Goal: Information Seeking & Learning: Learn about a topic

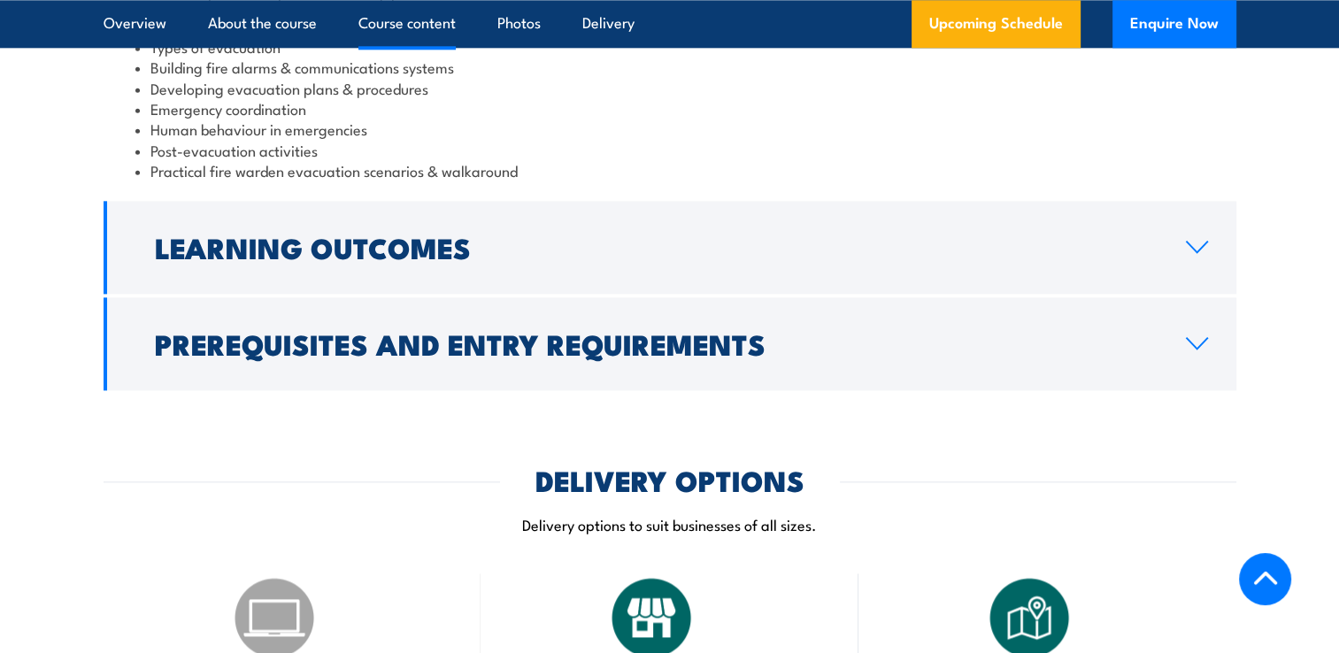
scroll to position [2124, 0]
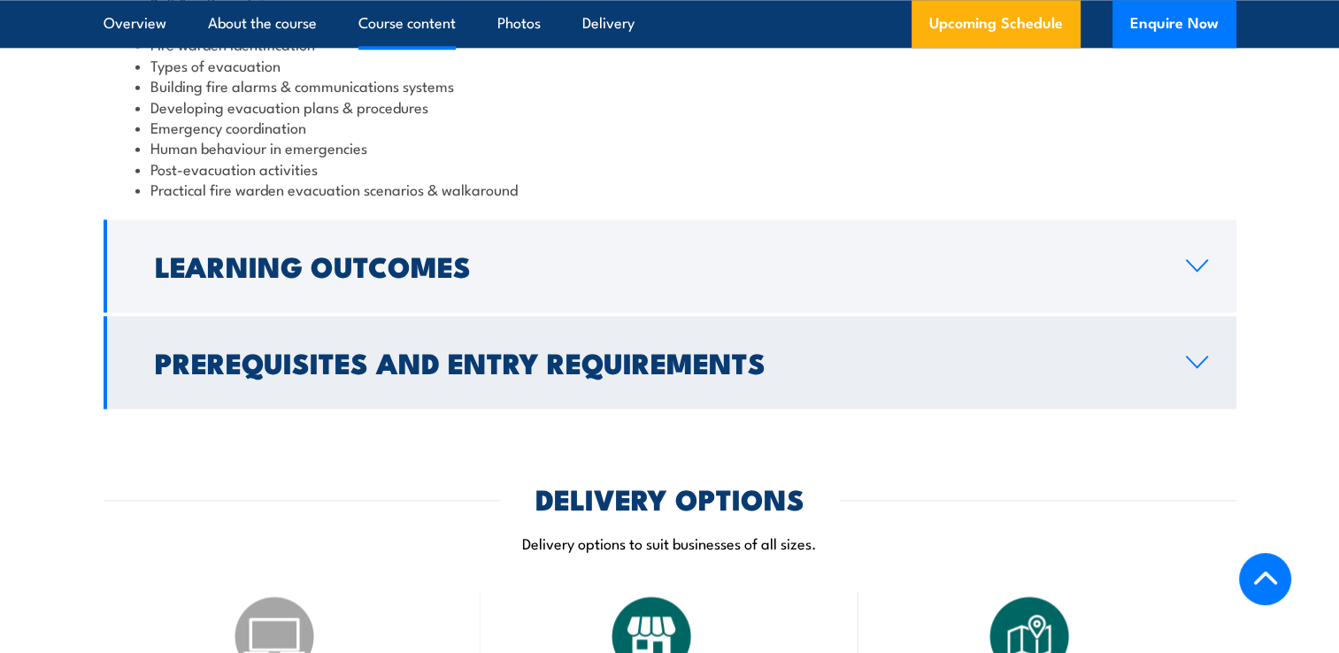
click at [605, 351] on h2 "Prerequisites and Entry Requirements" at bounding box center [656, 362] width 1003 height 25
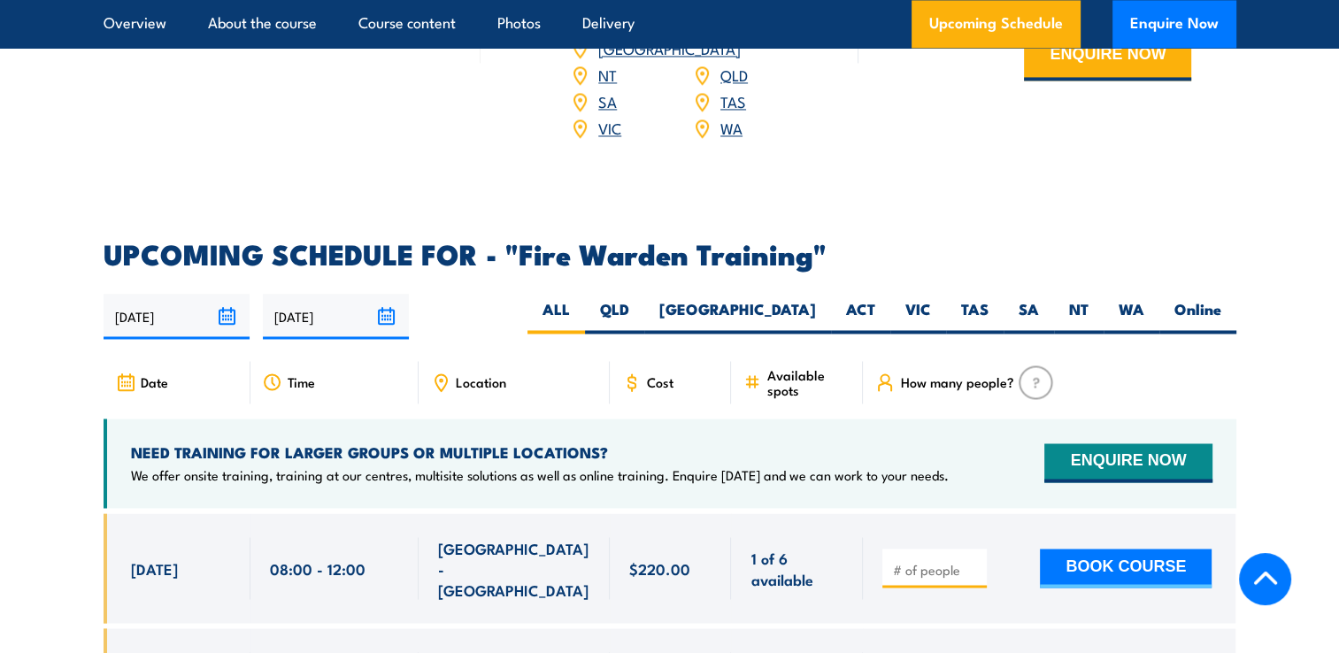
scroll to position [2763, 0]
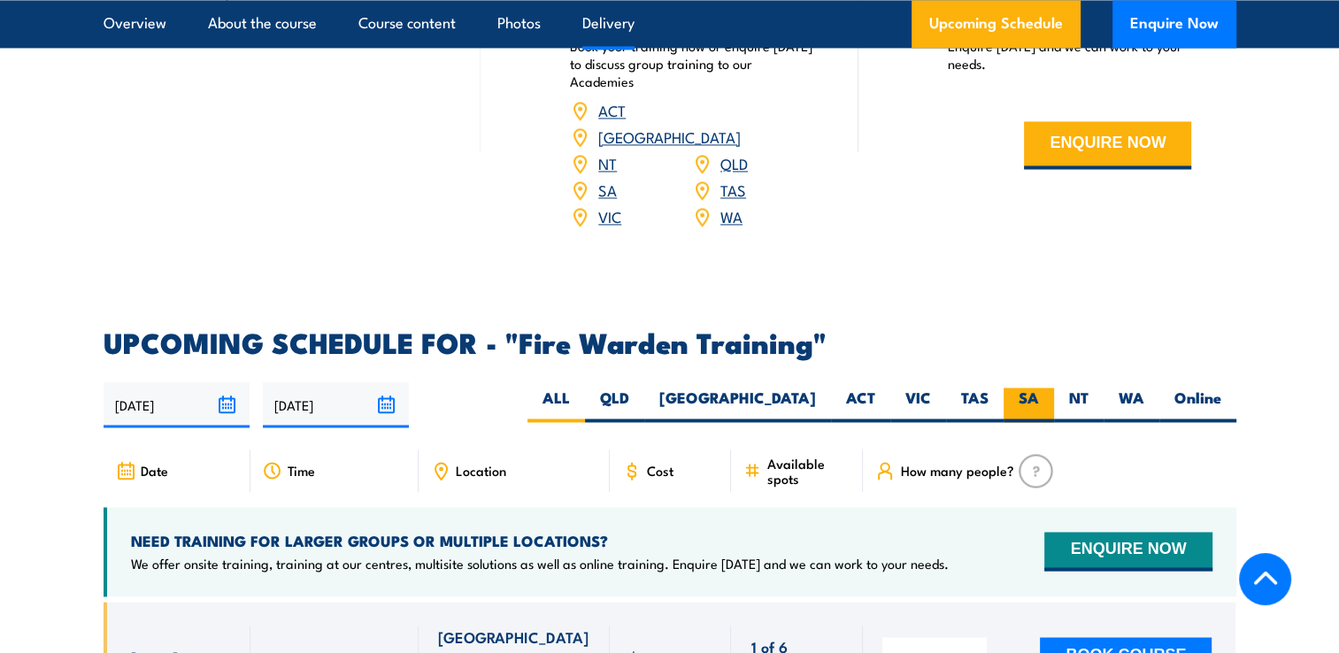
click at [1029, 388] on label "SA" at bounding box center [1029, 405] width 50 height 35
click at [1039, 388] on input "SA" at bounding box center [1045, 394] width 12 height 12
radio input "true"
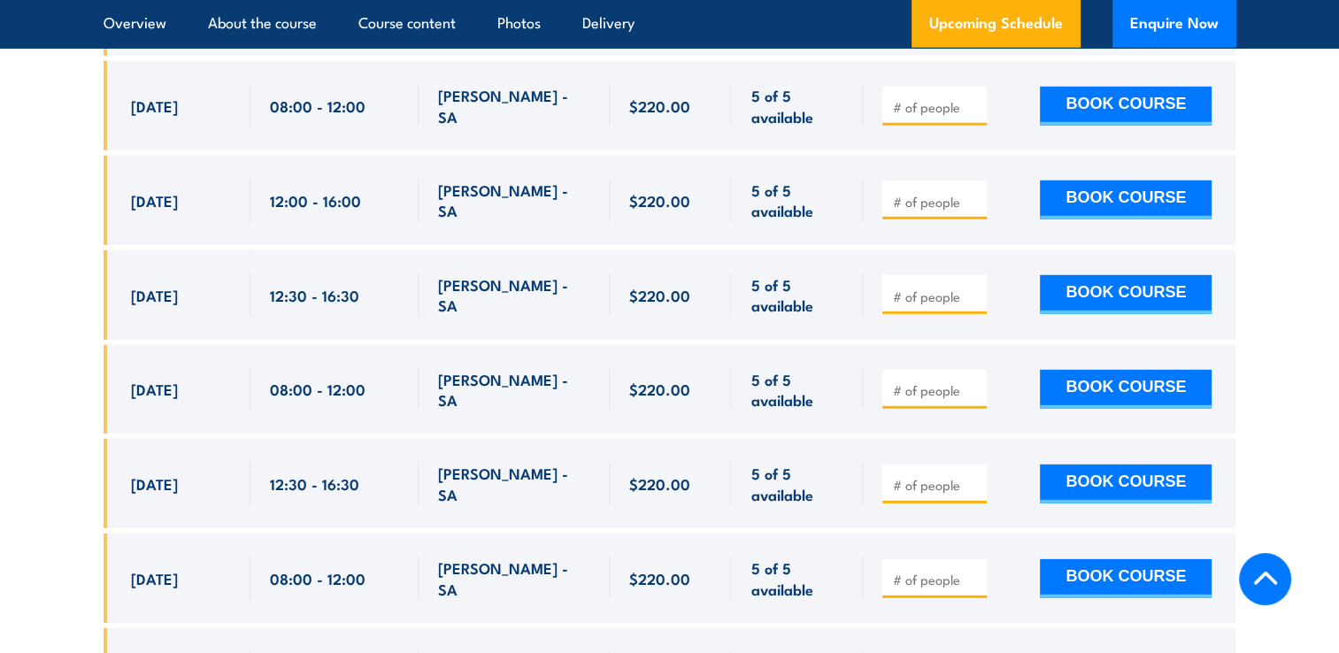
scroll to position [4943, 0]
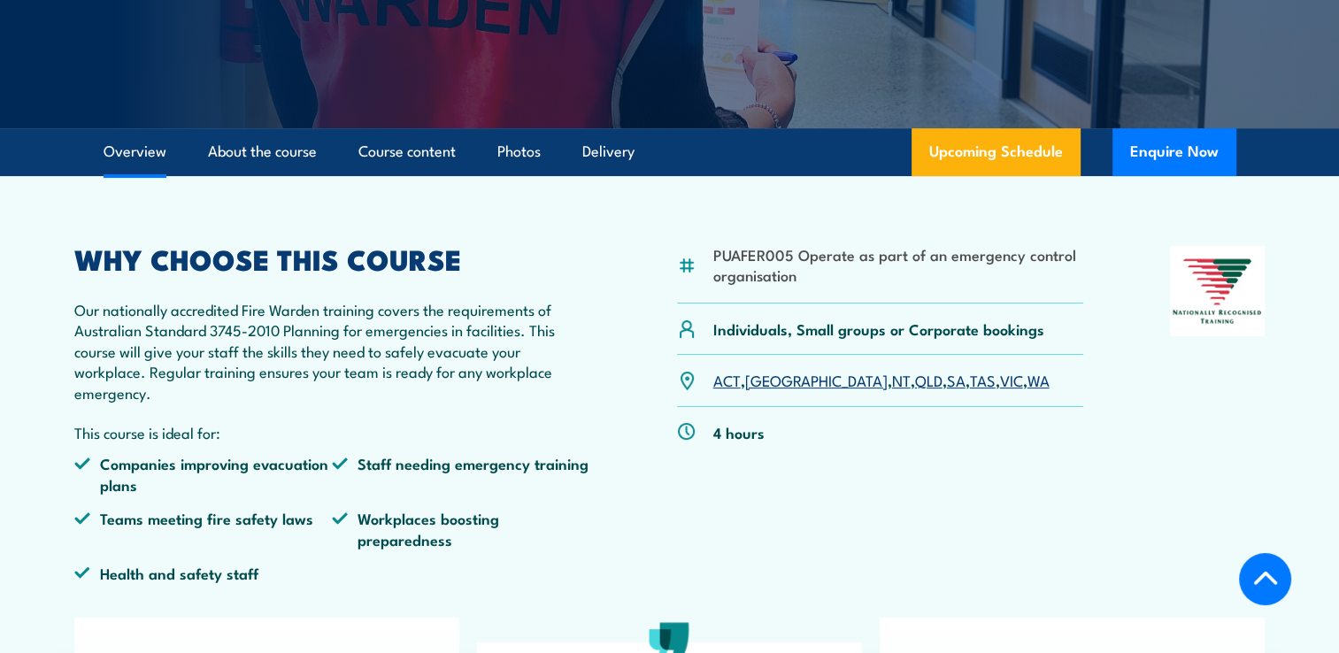
scroll to position [374, 0]
